Goal: Task Accomplishment & Management: Manage account settings

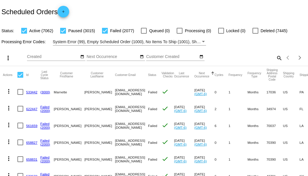
click at [275, 62] on mat-icon "search" at bounding box center [278, 57] width 7 height 9
click at [275, 59] on input "Search" at bounding box center [244, 57] width 77 height 5
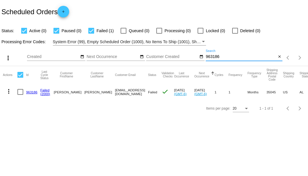
type input "963186"
drag, startPoint x: 88, startPoint y: 92, endPoint x: 144, endPoint y: 92, distance: 55.5
click at [144, 92] on mat-row "more_vert 963186 Failed (2000) George Stephens 9554868@exceptionalproducts.org …" at bounding box center [212, 92] width 419 height 17
copy mat-row "[EMAIL_ADDRESS][DOMAIN_NAME]"
click at [30, 92] on link "963186" at bounding box center [31, 92] width 11 height 4
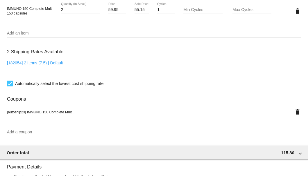
scroll to position [368, 0]
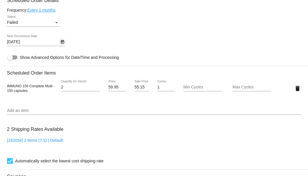
click at [62, 43] on icon "Open calendar" at bounding box center [62, 42] width 4 height 7
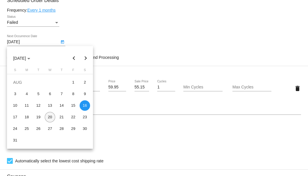
click at [49, 118] on div "20" at bounding box center [50, 117] width 10 height 10
type input "8/20/2025"
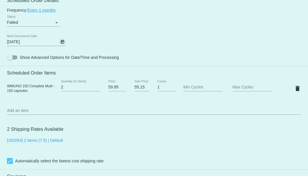
scroll to position [329, 0]
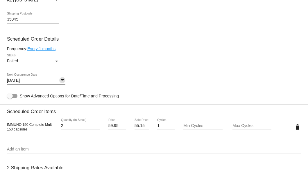
click at [56, 60] on div "Status" at bounding box center [56, 61] width 5 height 5
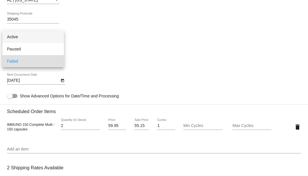
click at [43, 35] on span "Active" at bounding box center [33, 37] width 52 height 12
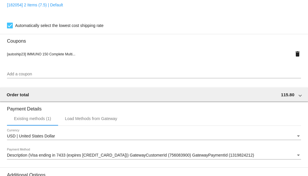
scroll to position [577, 0]
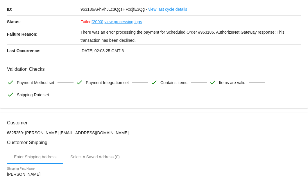
scroll to position [0, 0]
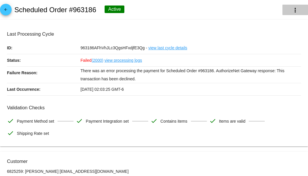
click at [292, 8] on mat-icon "more_vert" at bounding box center [295, 10] width 7 height 7
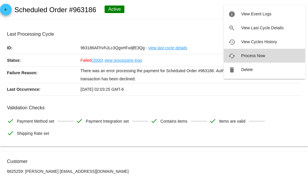
click at [248, 55] on span "Process Now" at bounding box center [253, 55] width 24 height 5
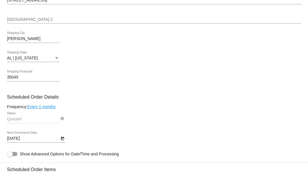
scroll to position [196, 0]
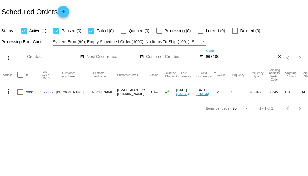
drag, startPoint x: 233, startPoint y: 56, endPoint x: 206, endPoint y: 57, distance: 27.3
click at [206, 57] on input "963186" at bounding box center [241, 57] width 71 height 5
paste input "85203"
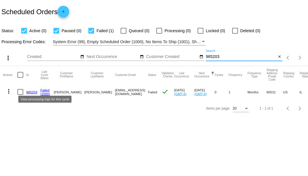
type input "985203"
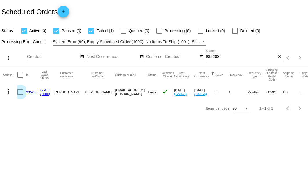
click at [22, 92] on div at bounding box center [20, 92] width 6 height 6
click at [20, 95] on input "checkbox" at bounding box center [20, 95] width 0 height 0
checkbox input "true"
click at [8, 92] on mat-icon "more_vert" at bounding box center [8, 91] width 7 height 7
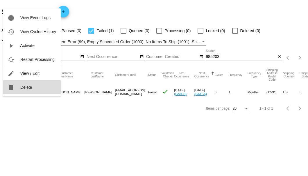
click at [28, 89] on span "Delete" at bounding box center [26, 87] width 12 height 5
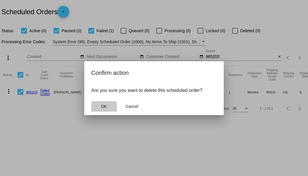
click at [106, 105] on span "OK" at bounding box center [104, 106] width 6 height 5
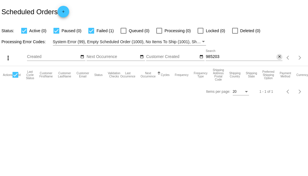
click at [280, 59] on mat-icon "close" at bounding box center [279, 57] width 4 height 5
